Goal: Task Accomplishment & Management: Use online tool/utility

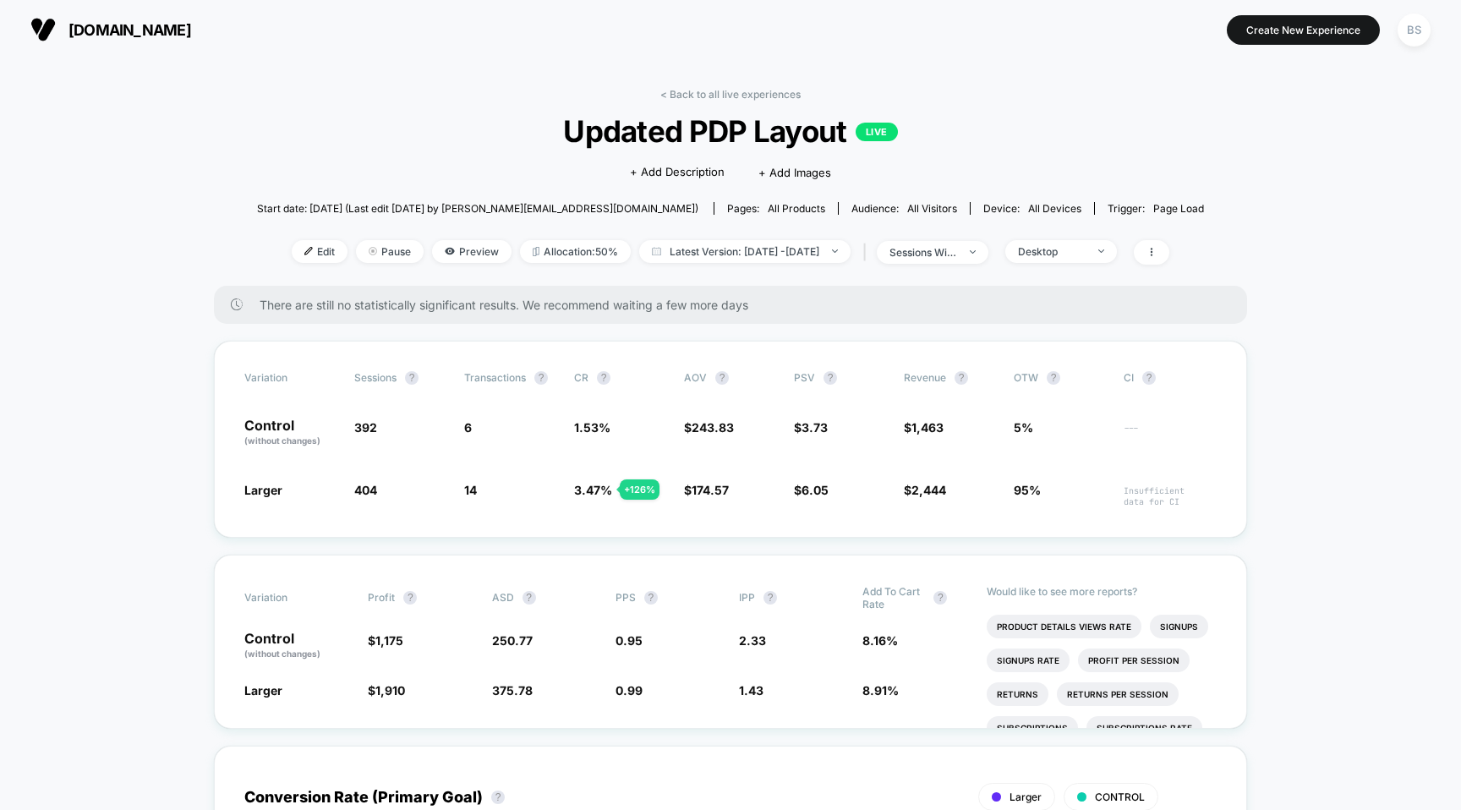
click at [718, 100] on div "< Back to all live experiences Updated PDP Layout LIVE Click to edit experience…" at bounding box center [730, 187] width 947 height 198
click at [719, 92] on link "< Back to all live experiences" at bounding box center [730, 94] width 140 height 13
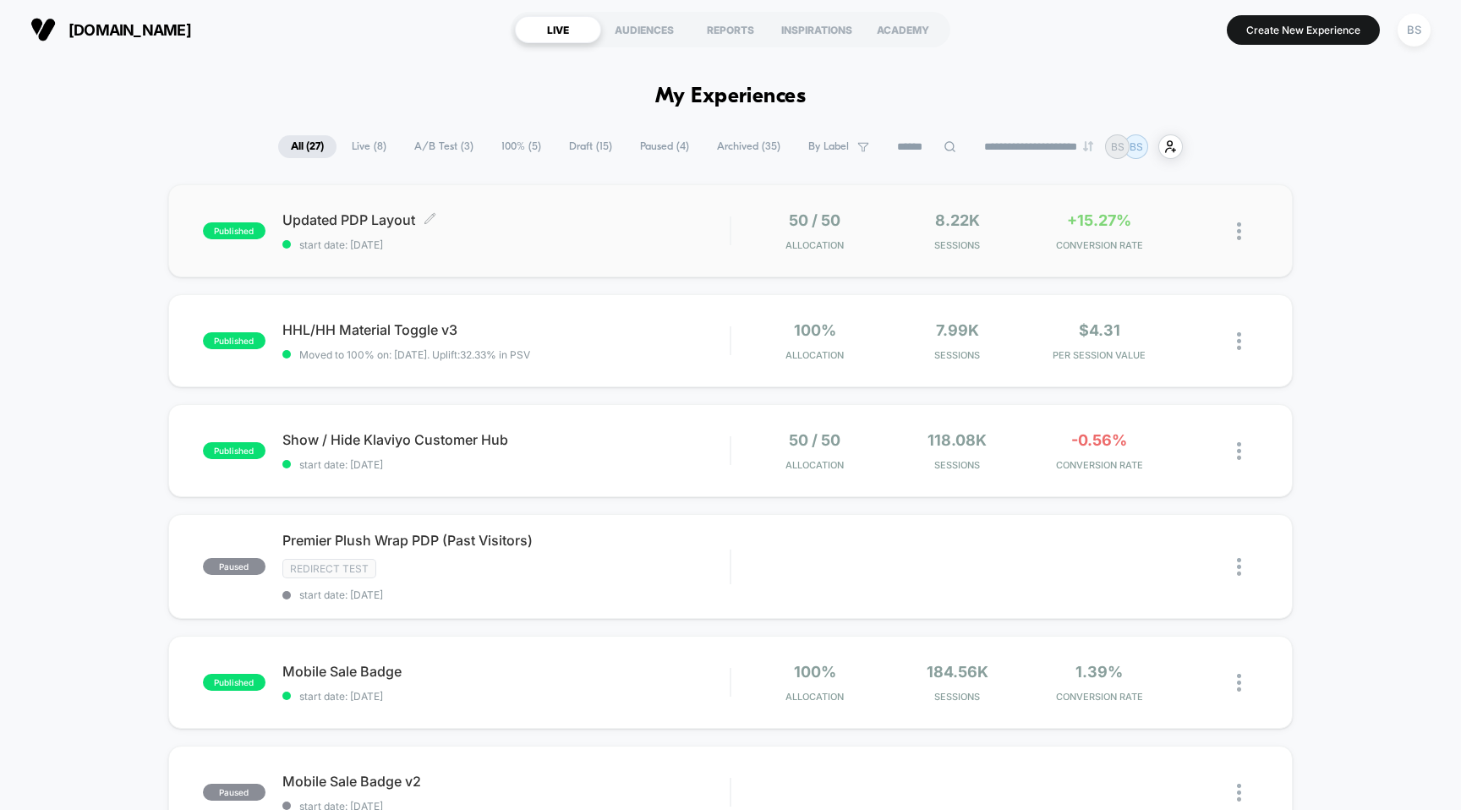
click at [657, 243] on span "start date: [DATE]" at bounding box center [506, 244] width 448 height 13
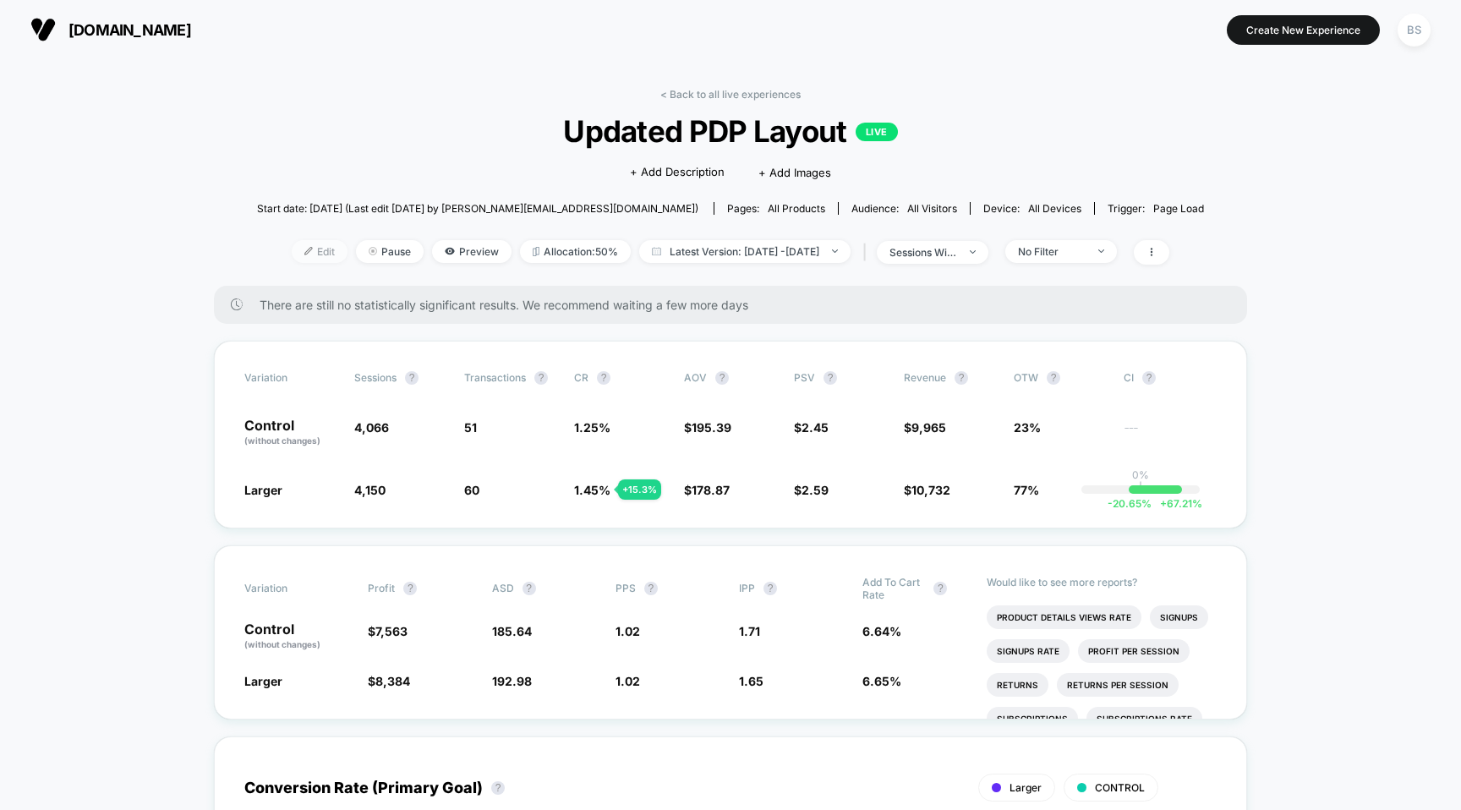
click at [292, 255] on span "Edit" at bounding box center [320, 251] width 56 height 23
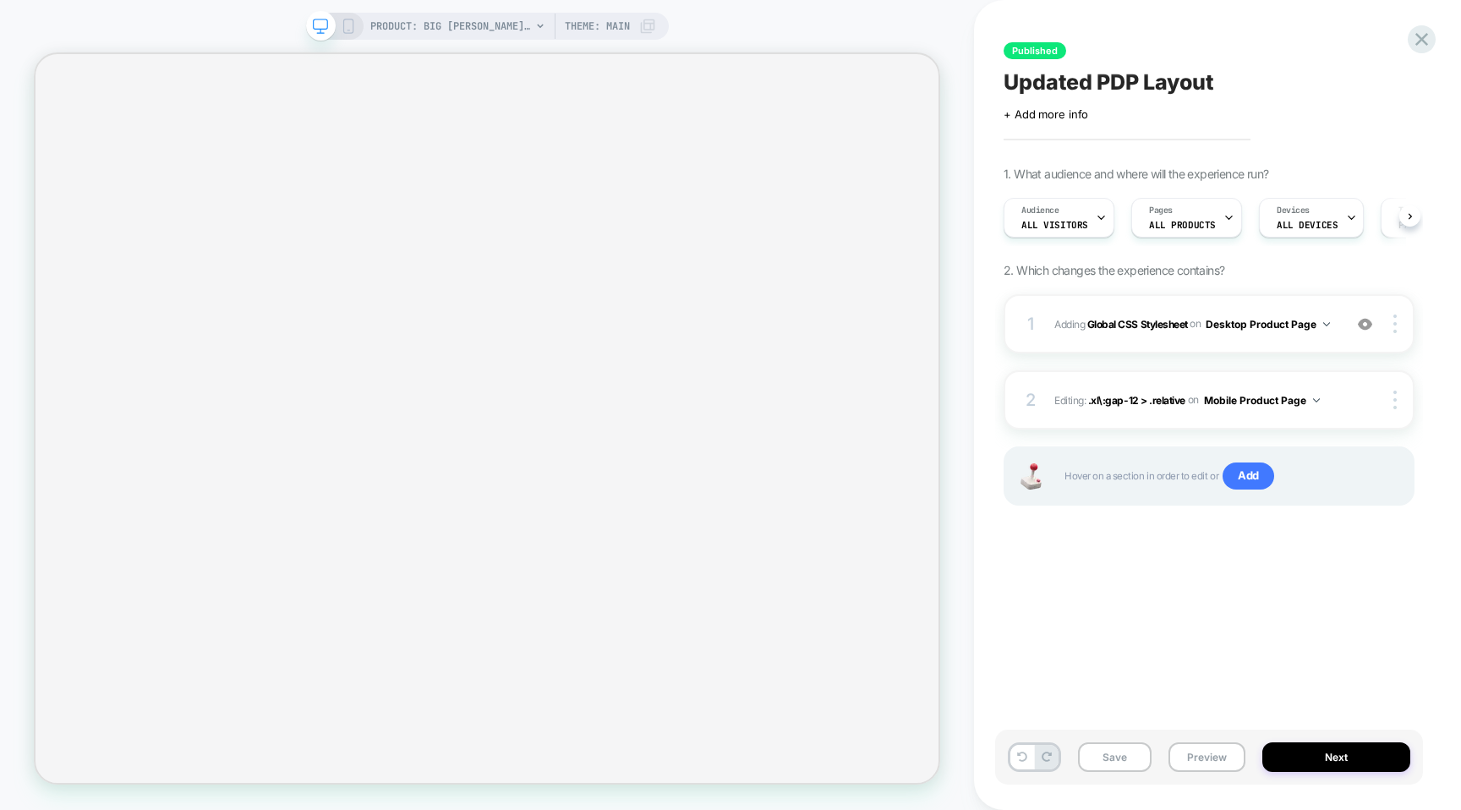
scroll to position [0, 1]
click at [1133, 335] on div "1 Adding Global CSS Stylesheet on Desktop Product Page Add Before Add After Cop…" at bounding box center [1208, 323] width 411 height 59
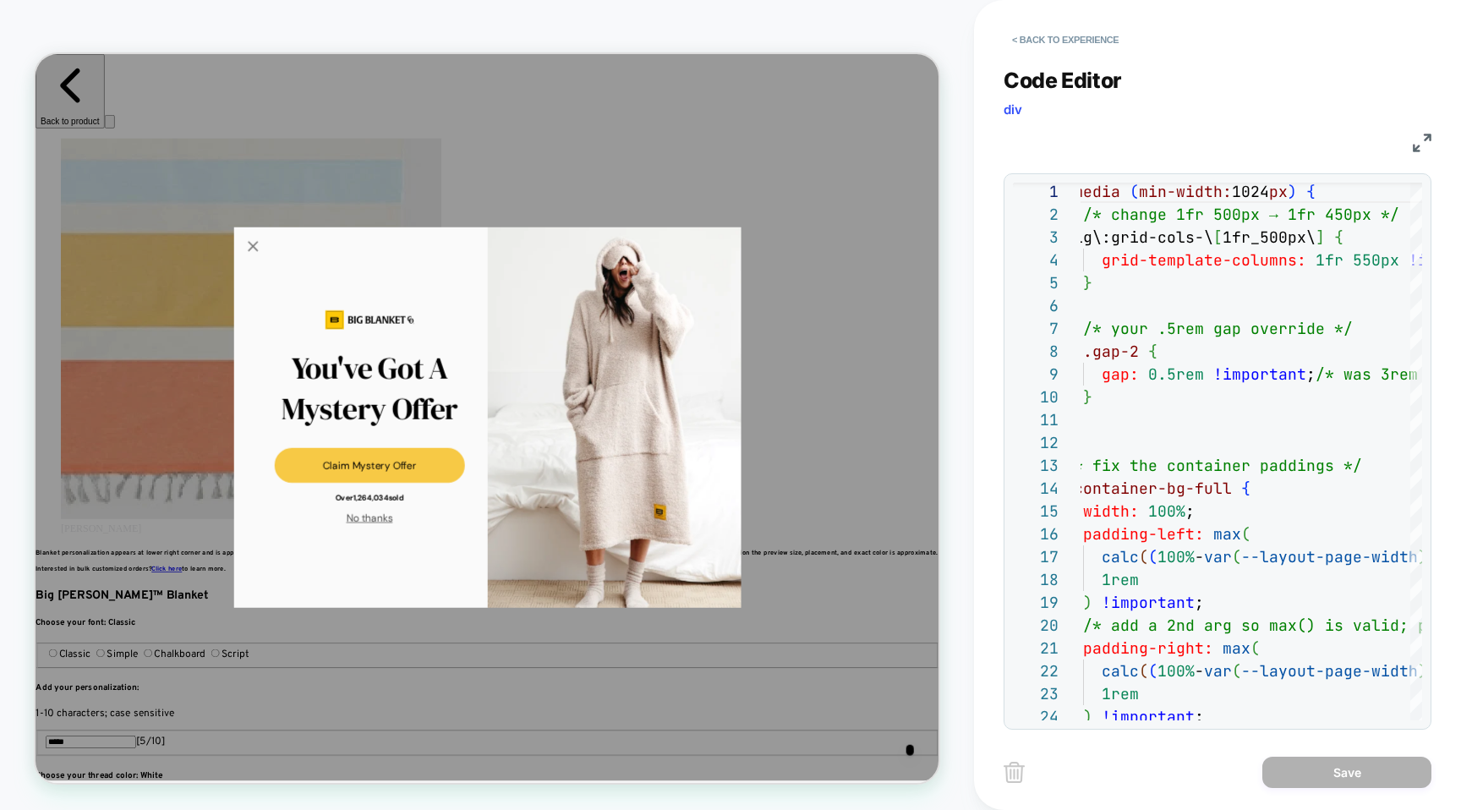
scroll to position [0, 0]
click at [1415, 149] on img at bounding box center [1422, 143] width 19 height 19
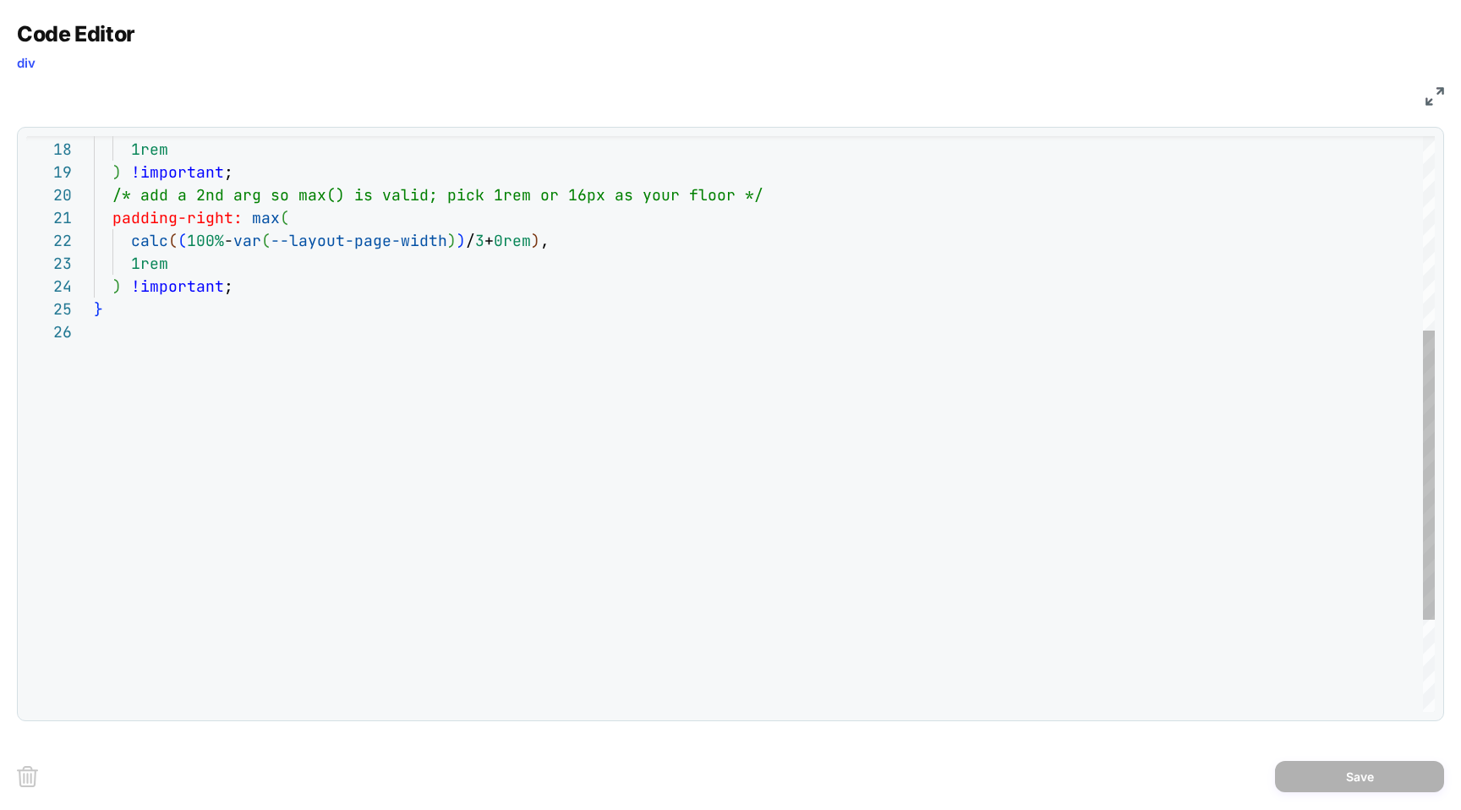
scroll to position [0, 1129]
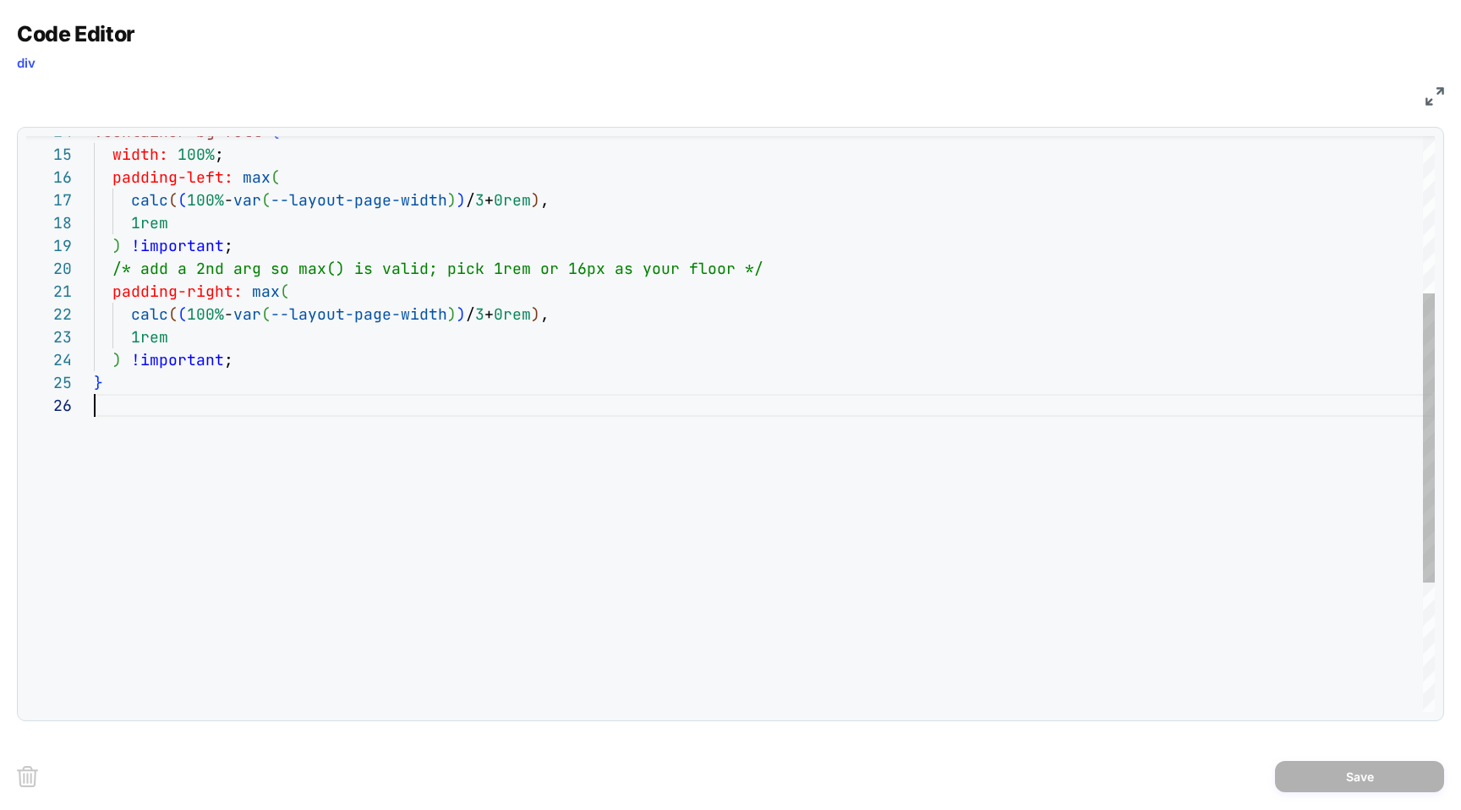
type textarea "**********"
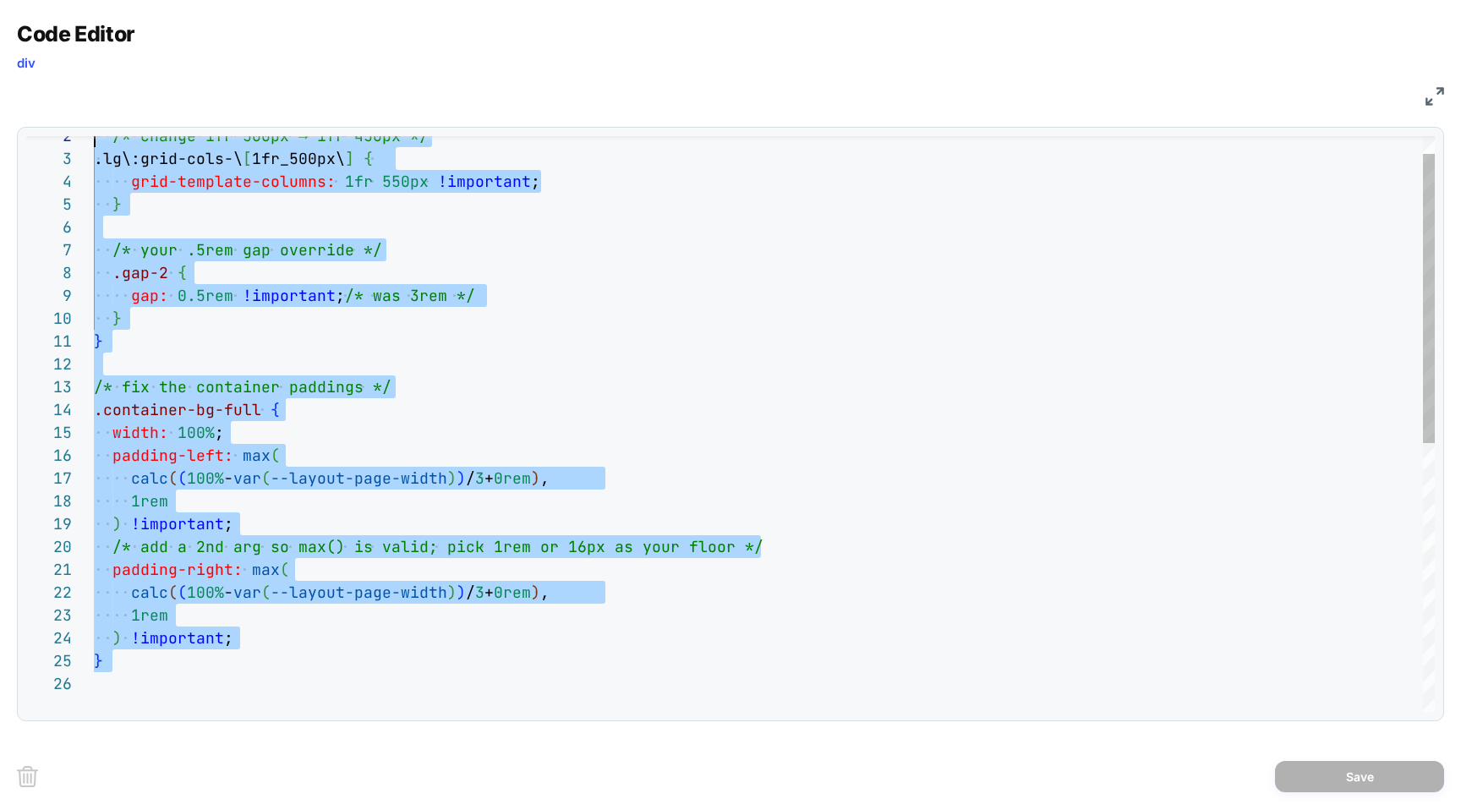
scroll to position [0, 0]
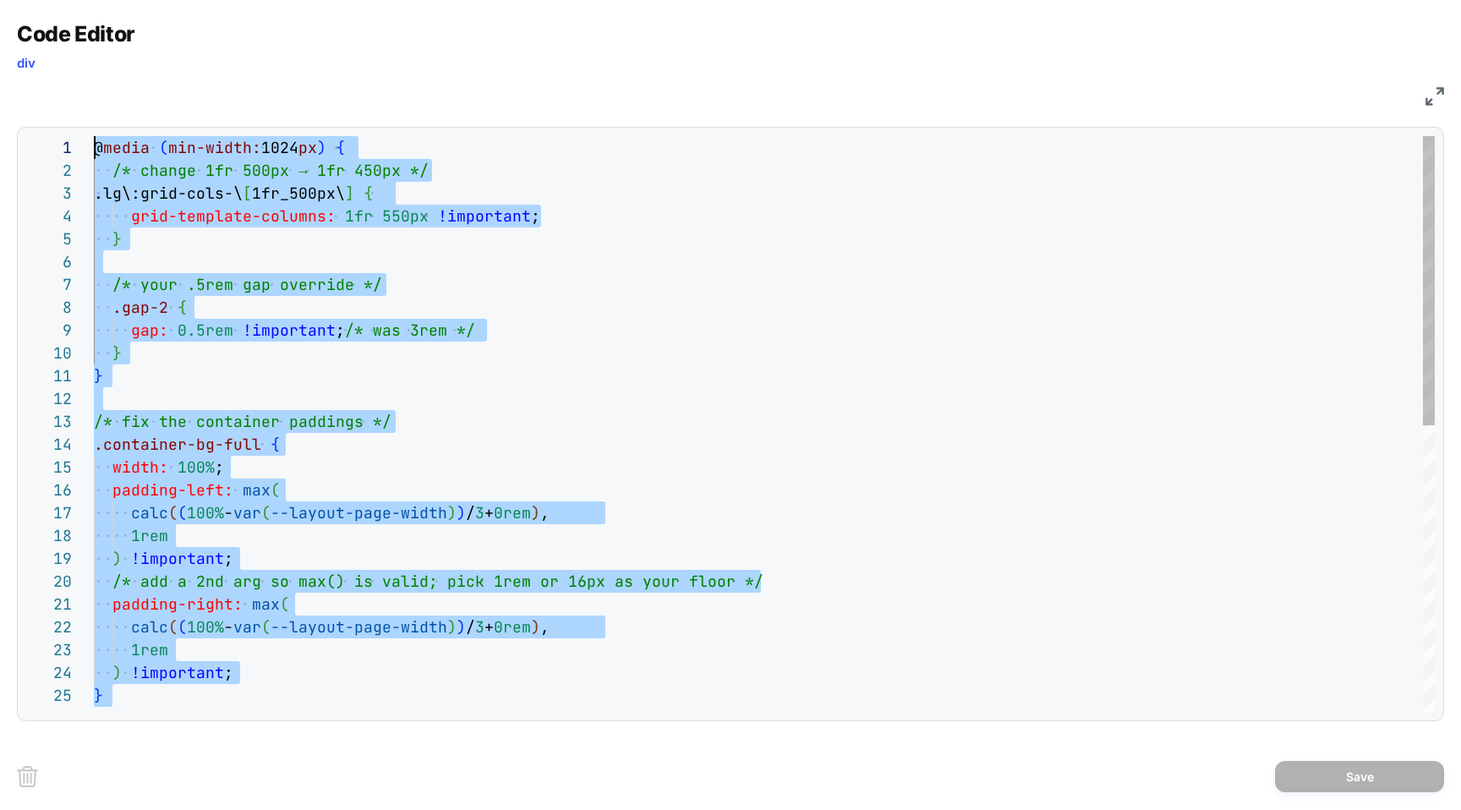
drag, startPoint x: 500, startPoint y: 478, endPoint x: 399, endPoint y: -42, distance: 529.7
click at [399, 136] on div "} ) !important ; 1rem calc ( ( 100% - var ( --layout-page-width ) ) / 3 + 0rem …" at bounding box center [764, 709] width 1341 height 1146
click at [1441, 97] on img at bounding box center [1434, 96] width 19 height 19
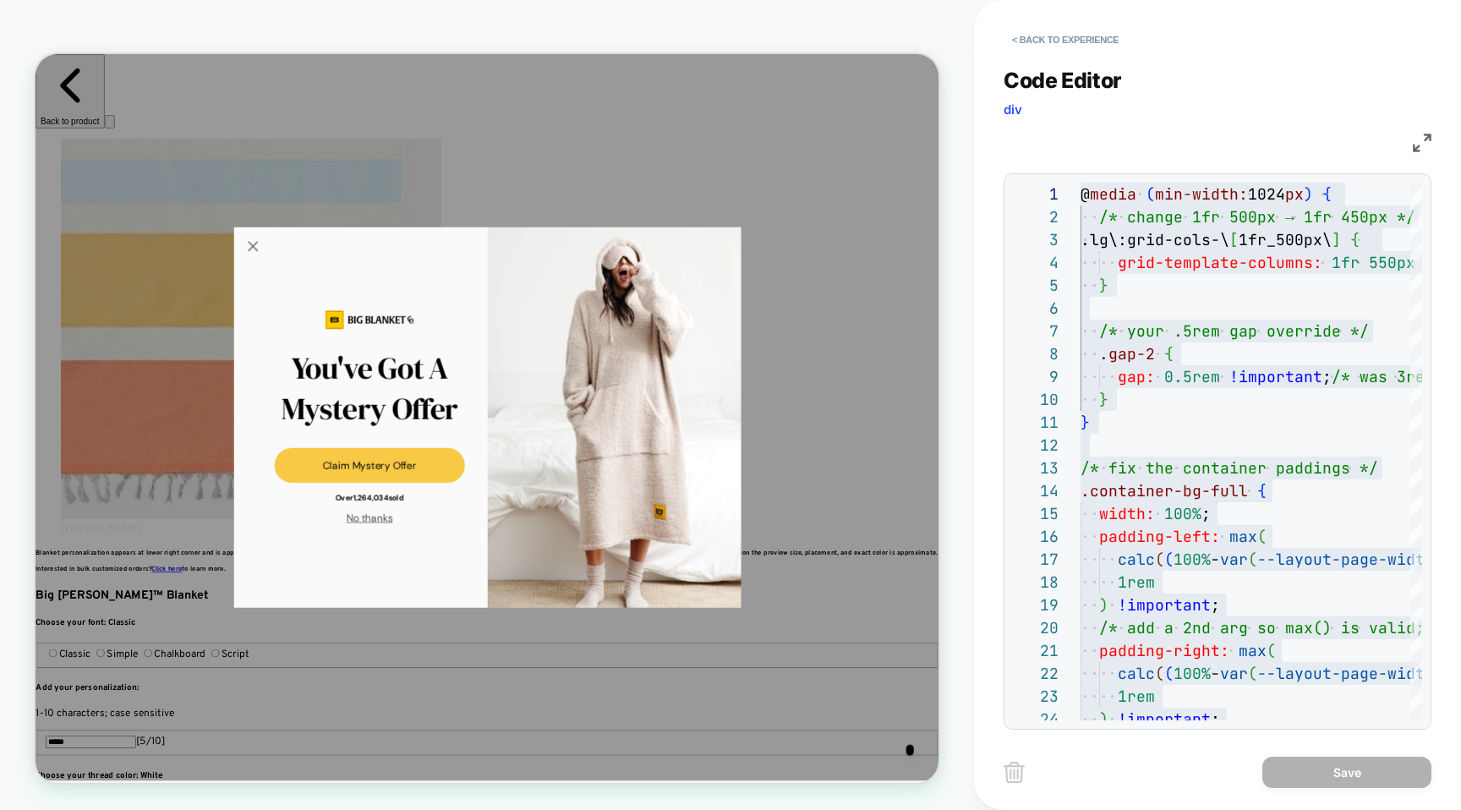
click at [1050, 58] on div "Code Editor div CSS 1 2 3 4 5 6 7 8 9 10 11 12 13 14 15 16 17 18 19 20 21 22 23…" at bounding box center [1217, 387] width 428 height 683
click at [1050, 41] on button "< Back to experience" at bounding box center [1064, 39] width 123 height 27
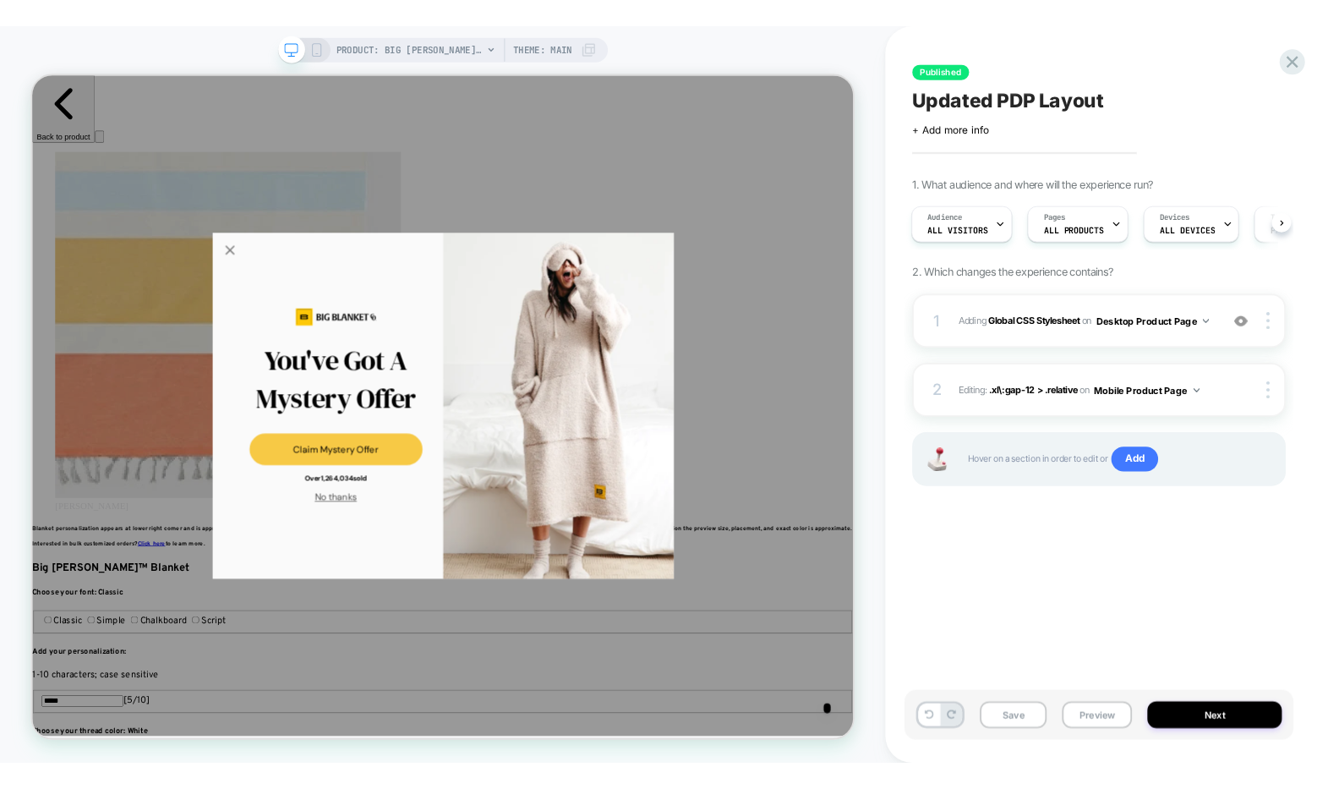
scroll to position [0, 0]
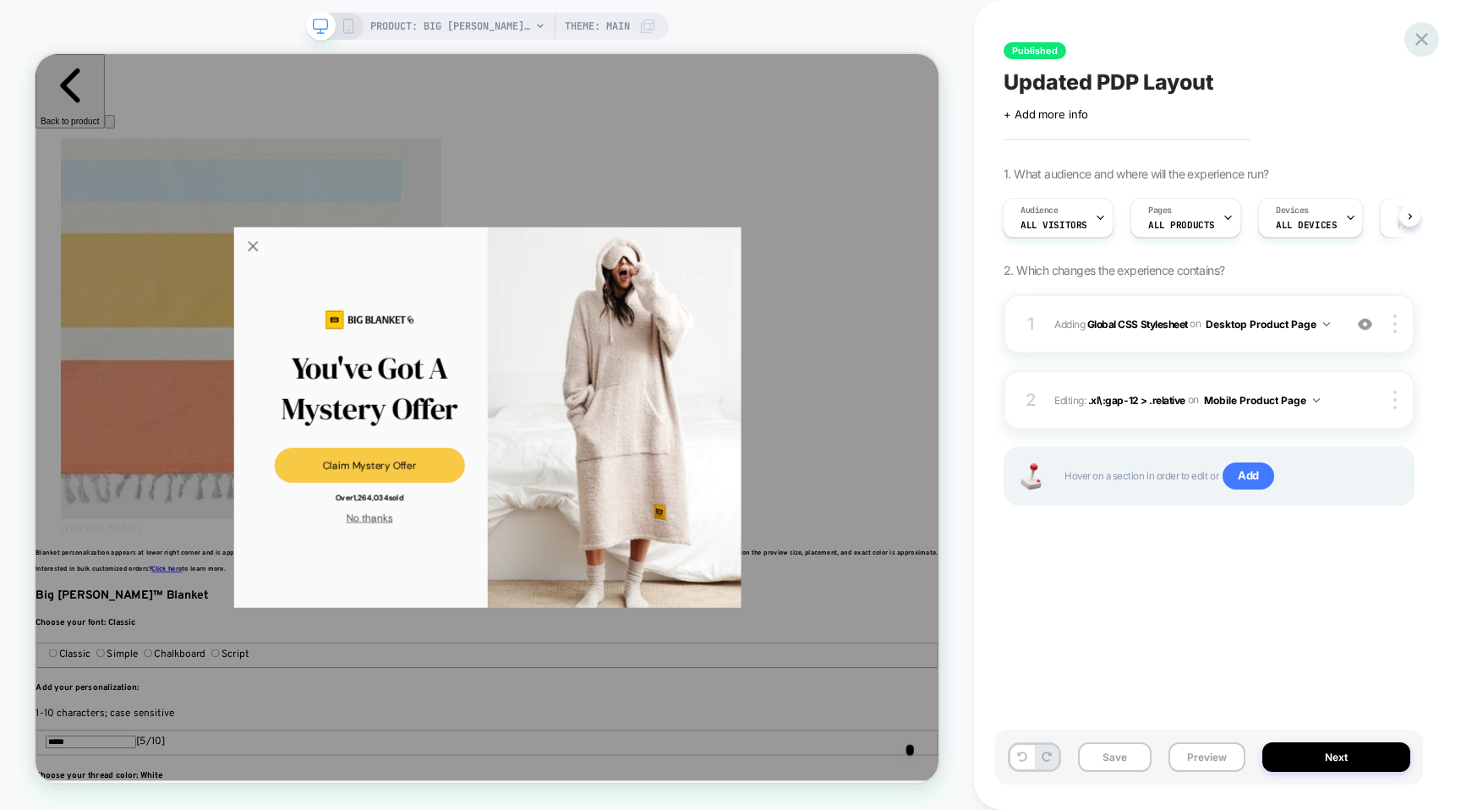
click at [1426, 36] on icon at bounding box center [1421, 39] width 23 height 23
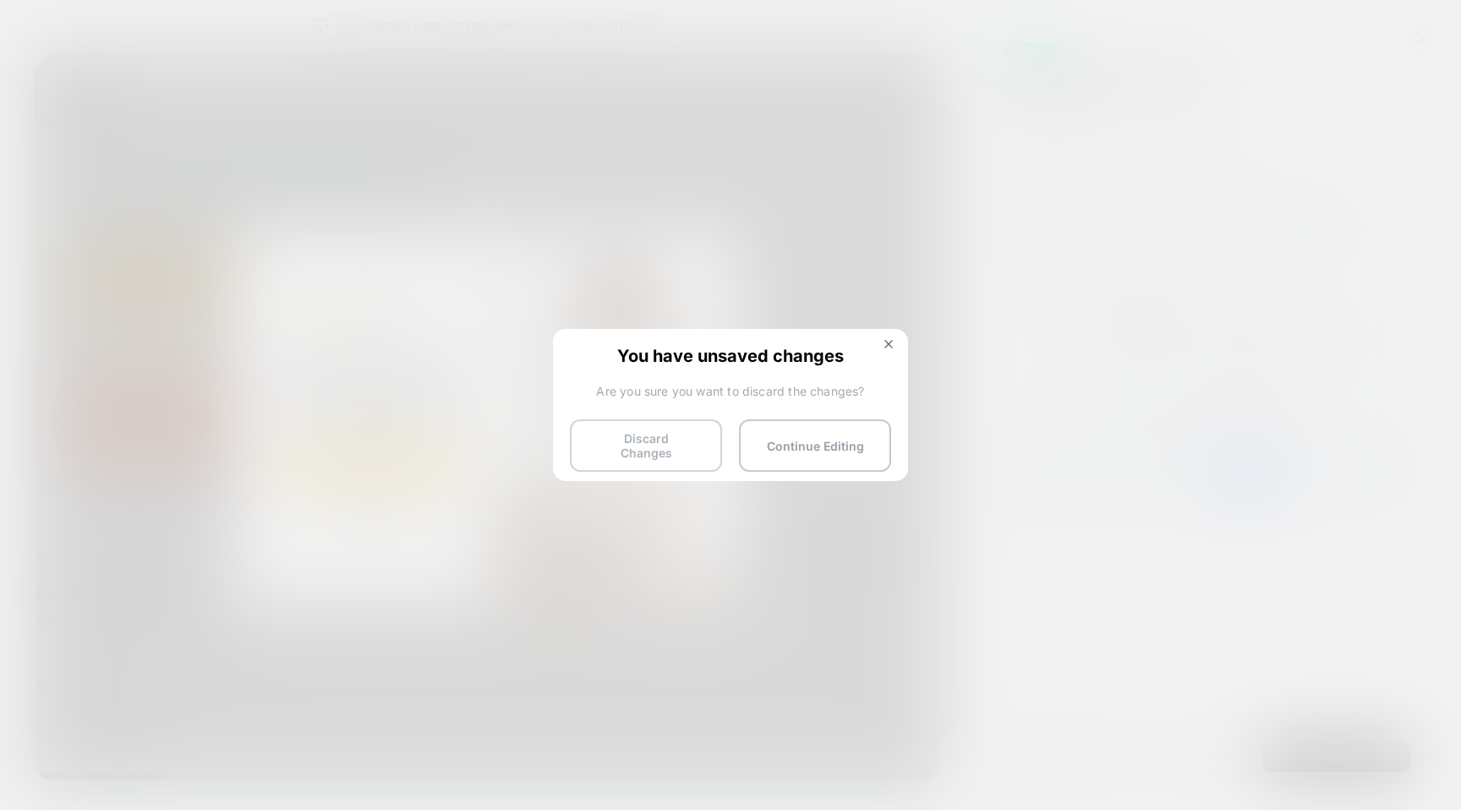
click at [685, 434] on button "Discard Changes" at bounding box center [646, 445] width 152 height 52
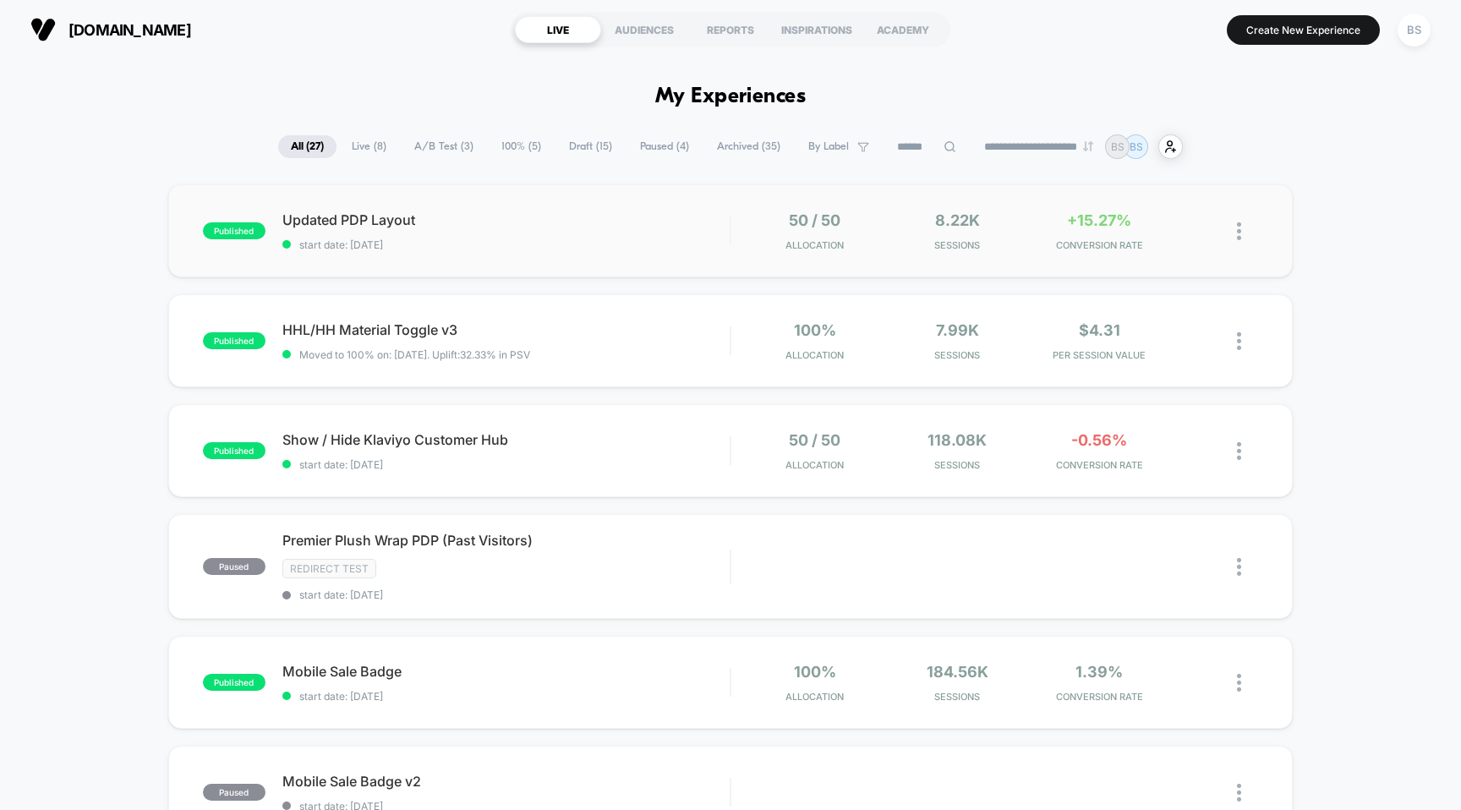
click at [687, 249] on span "start date: [DATE]" at bounding box center [506, 244] width 448 height 13
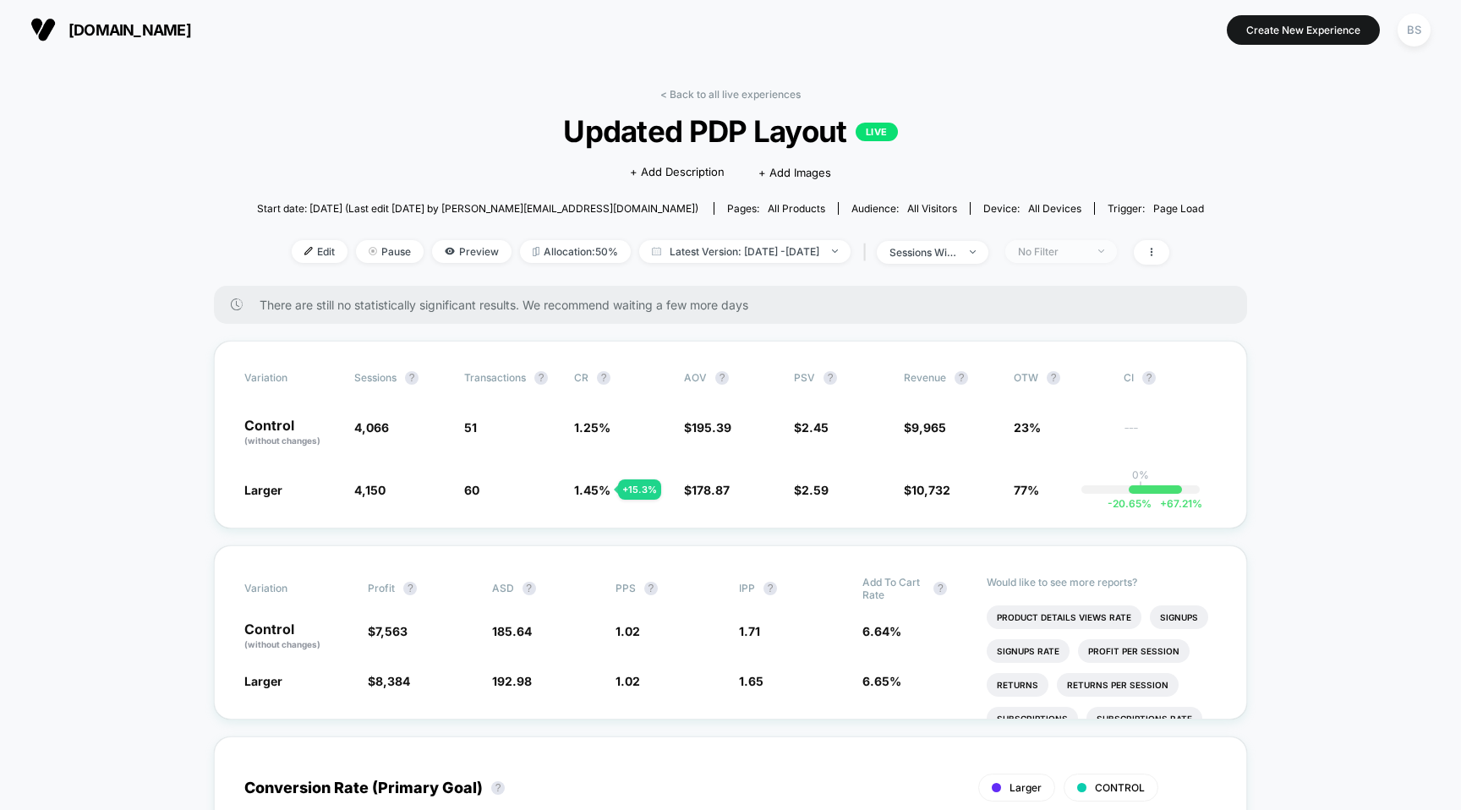
click at [1071, 247] on div "No Filter" at bounding box center [1052, 251] width 68 height 13
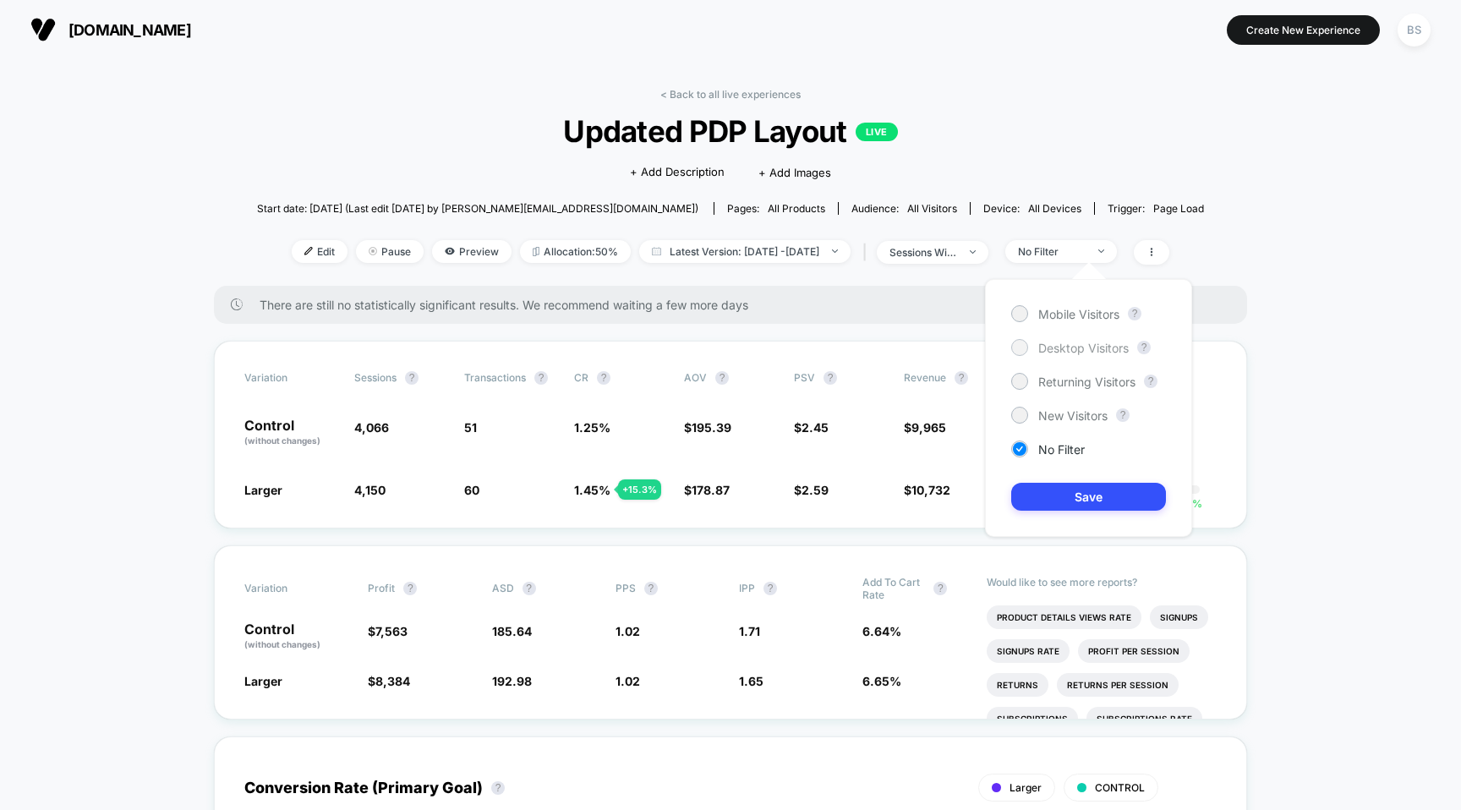
click at [1066, 353] on span "Desktop Visitors" at bounding box center [1083, 348] width 90 height 14
click at [1078, 493] on button "Save" at bounding box center [1088, 497] width 155 height 28
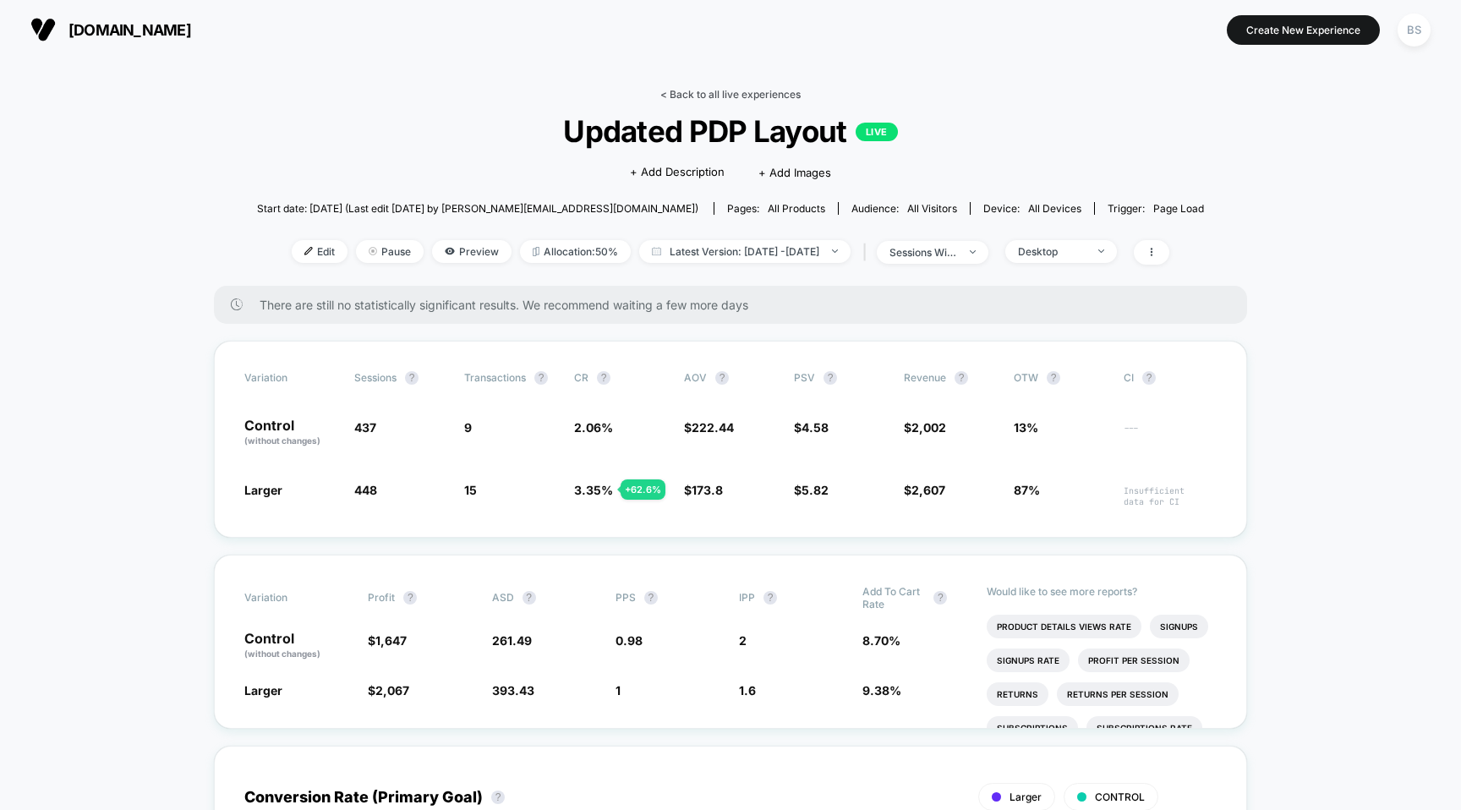
click at [691, 96] on link "< Back to all live experiences" at bounding box center [730, 94] width 140 height 13
